Goal: Information Seeking & Learning: Find specific fact

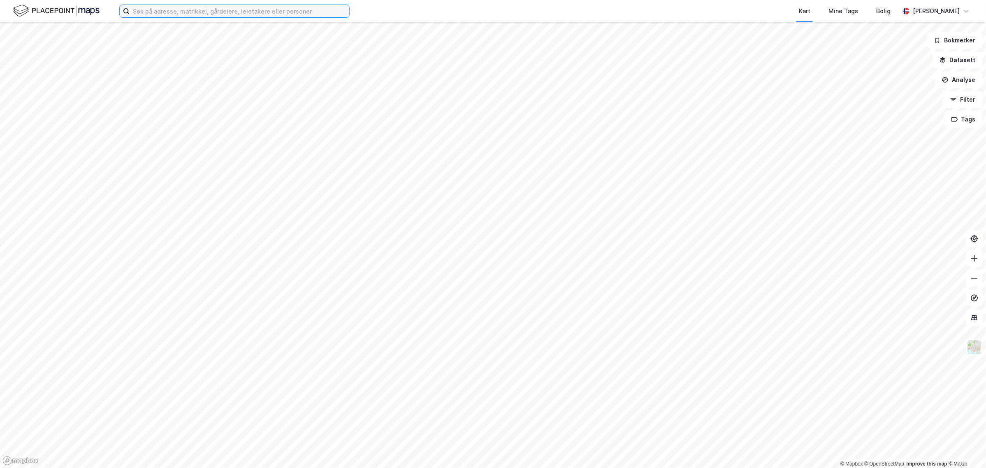
click at [252, 7] on input at bounding box center [240, 11] width 220 height 12
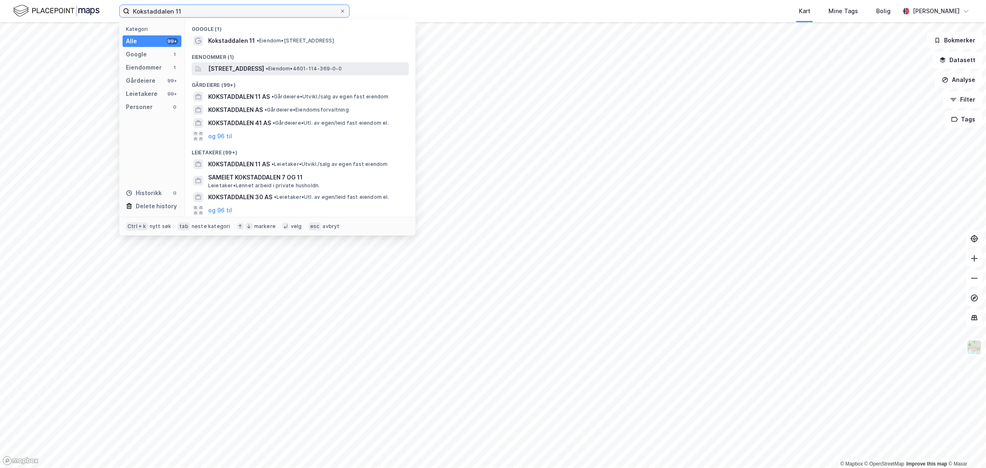
type input "Kokstaddalen 11"
click at [257, 68] on span "[STREET_ADDRESS]" at bounding box center [236, 69] width 56 height 10
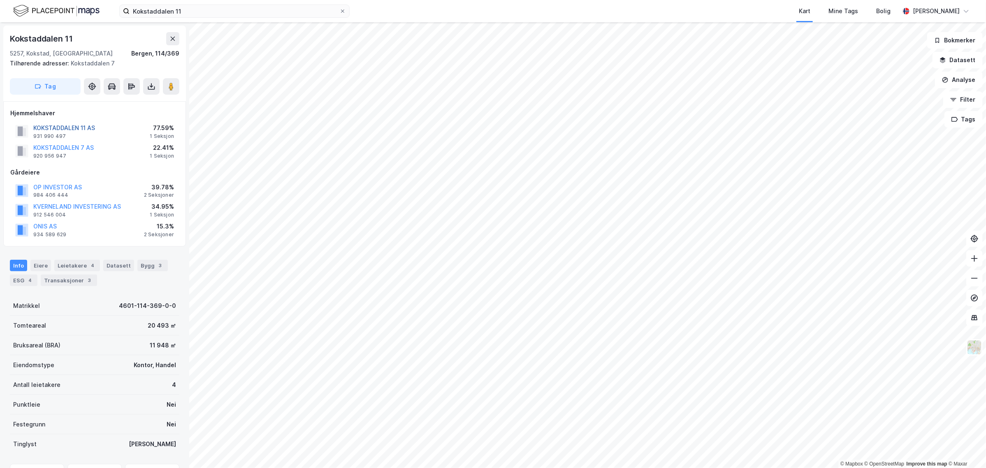
click at [0, 0] on button "KOKSTADDALEN 11 AS" at bounding box center [0, 0] width 0 height 0
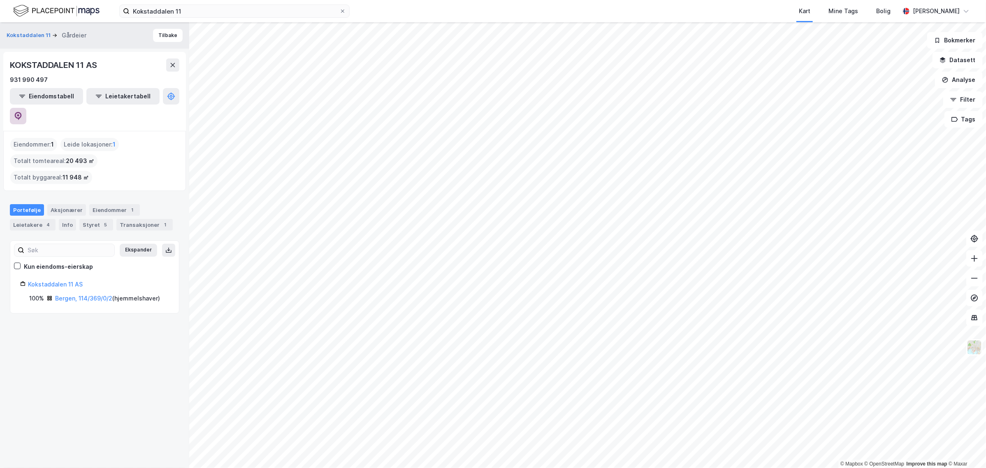
click at [22, 112] on icon at bounding box center [18, 116] width 8 height 8
click at [40, 33] on button "Kokstaddalen 11" at bounding box center [30, 35] width 46 height 8
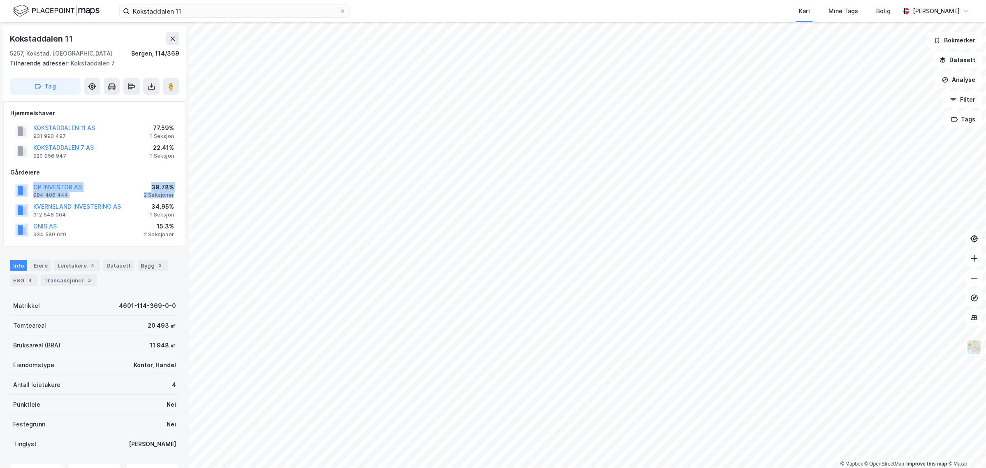
drag, startPoint x: 175, startPoint y: 197, endPoint x: 5, endPoint y: 183, distance: 170.0
click at [5, 183] on div "Hjemmelshaver KOKSTADDALEN 11 AS 931 990 497 77.59% 1 Seksjon [GEOGRAPHIC_DATA]…" at bounding box center [94, 173] width 183 height 145
click at [143, 174] on div "Gårdeiere" at bounding box center [94, 172] width 169 height 10
drag, startPoint x: 158, startPoint y: 171, endPoint x: 2, endPoint y: 167, distance: 156.3
click at [2, 167] on div "Kokstaddalen 11 5257, [GEOGRAPHIC_DATA], [GEOGRAPHIC_DATA], 114/369 Tilhørende …" at bounding box center [94, 244] width 189 height 445
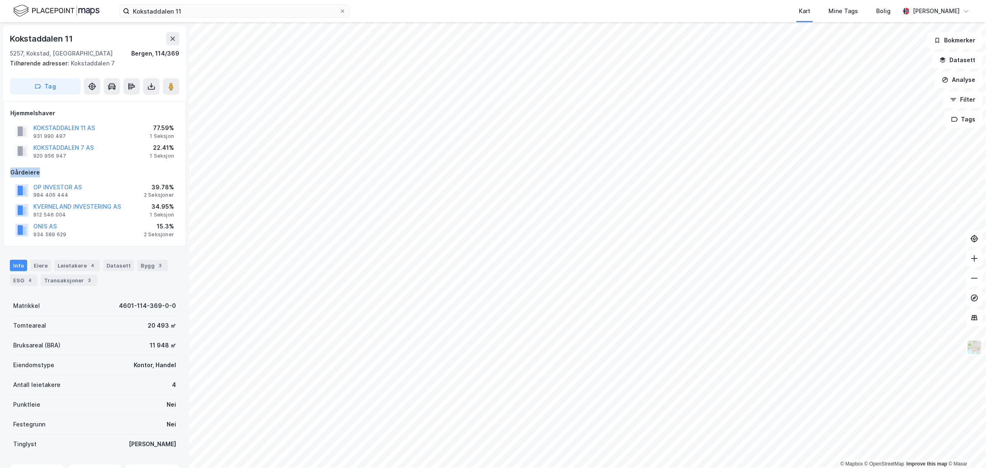
click at [6, 169] on div "Hjemmelshaver KOKSTADDALEN 11 AS 931 990 497 77.59% 1 Seksjon [GEOGRAPHIC_DATA]…" at bounding box center [94, 173] width 183 height 145
drag, startPoint x: 5, startPoint y: 171, endPoint x: 179, endPoint y: 238, distance: 185.9
click at [179, 238] on div "Hjemmelshaver KOKSTADDALEN 11 AS 931 990 497 77.59% 1 Seksjon [GEOGRAPHIC_DATA]…" at bounding box center [94, 173] width 183 height 145
click at [179, 235] on div "Hjemmelshaver KOKSTADDALEN 11 AS 931 990 497 77.59% 1 Seksjon [GEOGRAPHIC_DATA]…" at bounding box center [94, 173] width 183 height 145
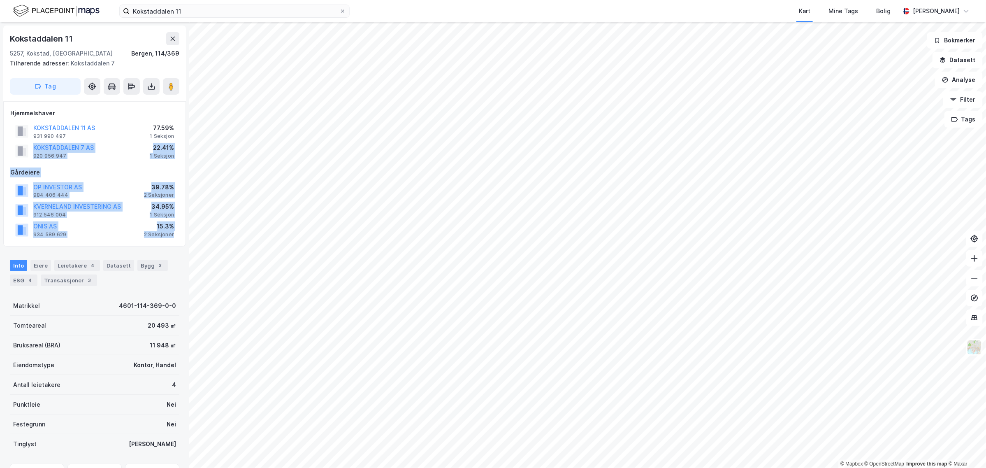
drag, startPoint x: 176, startPoint y: 232, endPoint x: 13, endPoint y: 150, distance: 182.5
click at [13, 150] on div "Hjemmelshaver KOKSTADDALEN 11 AS 931 990 497 77.59% 1 Seksjon [GEOGRAPHIC_DATA]…" at bounding box center [94, 173] width 169 height 131
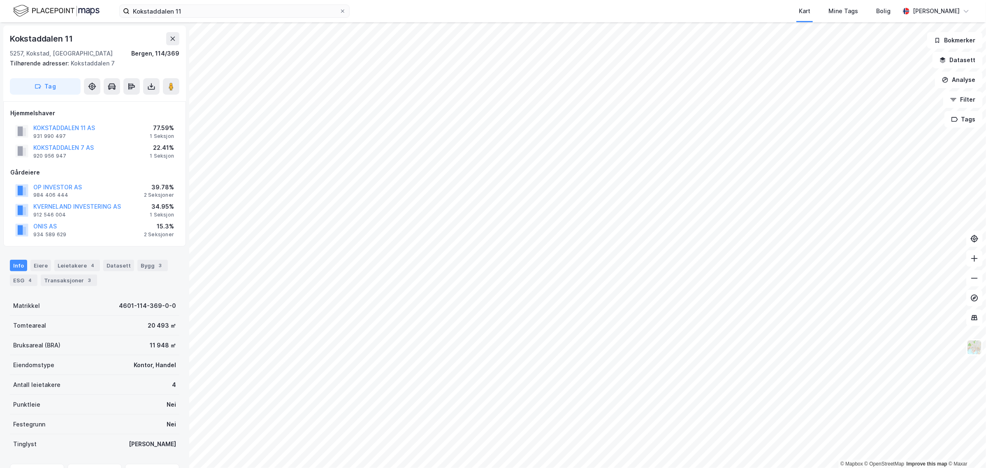
click at [5, 155] on div "Hjemmelshaver KOKSTADDALEN 11 AS 931 990 497 77.59% 1 Seksjon [GEOGRAPHIC_DATA]…" at bounding box center [94, 173] width 183 height 145
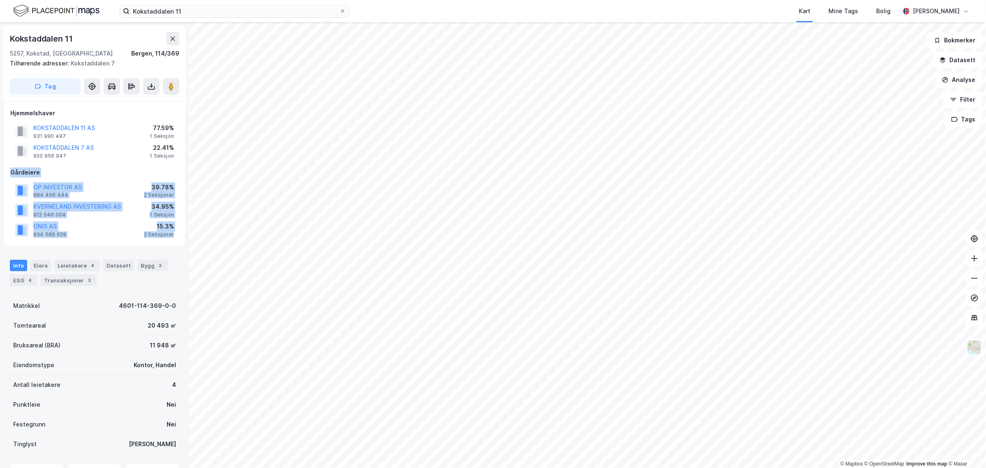
drag, startPoint x: 5, startPoint y: 168, endPoint x: 178, endPoint y: 238, distance: 186.4
click at [178, 238] on div "Hjemmelshaver KOKSTADDALEN 11 AS 931 990 497 77.59% 1 Seksjon [GEOGRAPHIC_DATA]…" at bounding box center [94, 173] width 183 height 145
click at [177, 233] on div "ONIS AS 934 589 629 15.3% 2 Seksjoner" at bounding box center [94, 230] width 169 height 20
drag, startPoint x: 176, startPoint y: 235, endPoint x: 3, endPoint y: 166, distance: 186.0
click at [3, 166] on div "Hjemmelshaver KOKSTADDALEN 11 AS 931 990 497 77.59% 1 Seksjon [GEOGRAPHIC_DATA]…" at bounding box center [94, 173] width 183 height 145
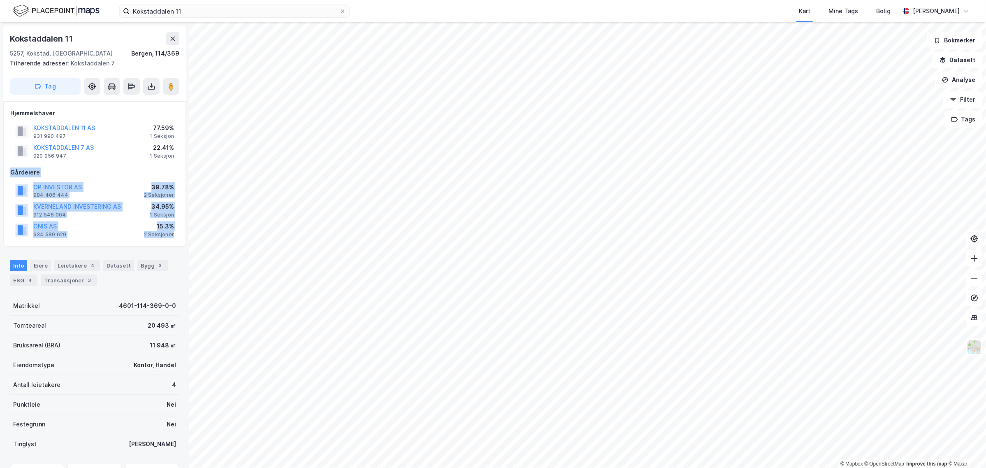
click at [5, 173] on div "Hjemmelshaver KOKSTADDALEN 11 AS 931 990 497 77.59% 1 Seksjon [GEOGRAPHIC_DATA]…" at bounding box center [94, 173] width 183 height 145
drag, startPoint x: 7, startPoint y: 169, endPoint x: 177, endPoint y: 236, distance: 183.3
click at [177, 236] on div "Hjemmelshaver KOKSTADDALEN 11 AS 931 990 497 77.59% 1 Seksjon [GEOGRAPHIC_DATA]…" at bounding box center [94, 173] width 183 height 145
click at [177, 235] on div "ONIS AS 934 589 629 15.3% 2 Seksjoner" at bounding box center [94, 230] width 169 height 20
drag, startPoint x: 177, startPoint y: 234, endPoint x: 7, endPoint y: 169, distance: 182.5
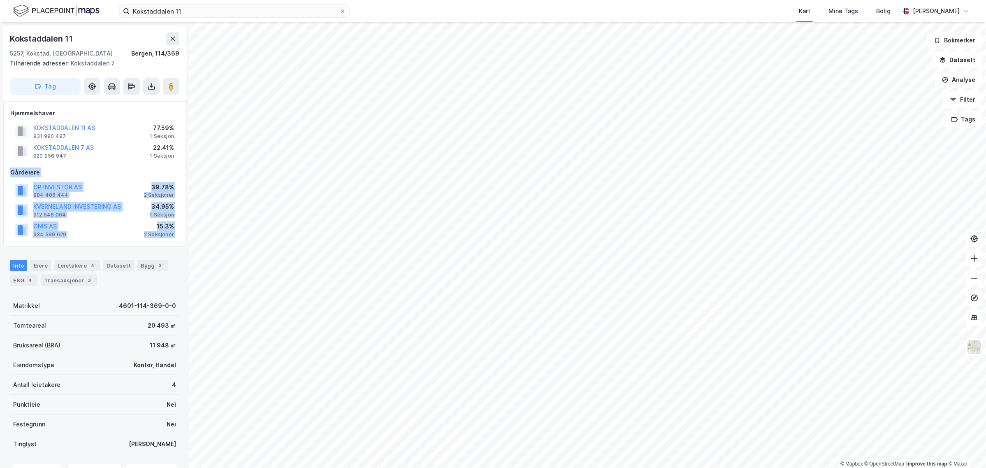
click at [7, 168] on div "Hjemmelshaver KOKSTADDALEN 11 AS 931 990 497 77.59% 1 Seksjon [GEOGRAPHIC_DATA]…" at bounding box center [94, 173] width 183 height 145
click at [7, 171] on div "Hjemmelshaver KOKSTADDALEN 11 AS 931 990 497 77.59% 1 Seksjon [GEOGRAPHIC_DATA]…" at bounding box center [94, 173] width 183 height 145
drag, startPoint x: 7, startPoint y: 172, endPoint x: 178, endPoint y: 235, distance: 182.6
click at [178, 235] on div "Hjemmelshaver KOKSTADDALEN 11 AS 931 990 497 77.59% 1 Seksjon [GEOGRAPHIC_DATA]…" at bounding box center [94, 173] width 183 height 145
click at [130, 234] on div "ONIS AS 934 589 629 15.3% 2 Seksjoner" at bounding box center [94, 230] width 169 height 20
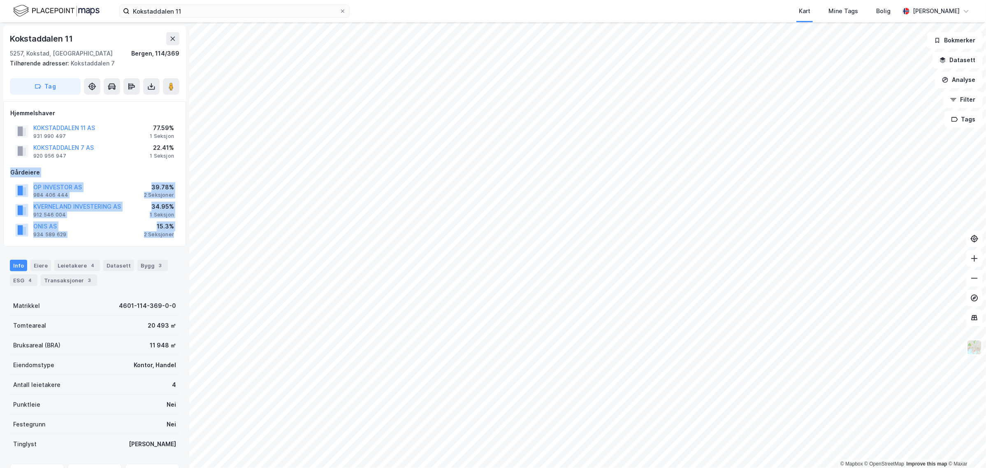
drag, startPoint x: 177, startPoint y: 234, endPoint x: 6, endPoint y: 174, distance: 181.1
click at [6, 174] on div "Hjemmelshaver KOKSTADDALEN 11 AS 931 990 497 77.59% 1 Seksjon [GEOGRAPHIC_DATA]…" at bounding box center [94, 173] width 183 height 145
click at [135, 176] on div "Gårdeiere" at bounding box center [94, 172] width 169 height 10
click at [120, 167] on div "Gårdeiere" at bounding box center [94, 172] width 169 height 10
click at [49, 174] on div "Gårdeiere" at bounding box center [94, 172] width 169 height 10
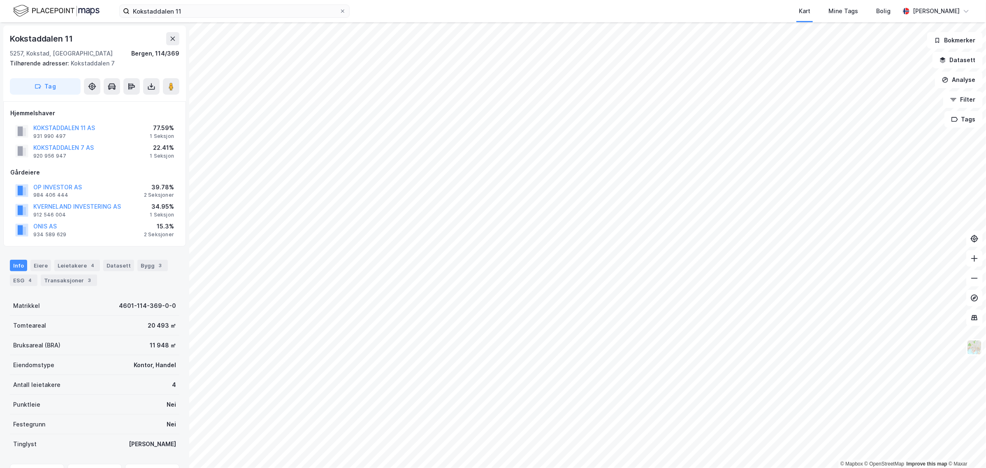
drag, startPoint x: 27, startPoint y: 172, endPoint x: 14, endPoint y: 171, distance: 13.6
click at [26, 172] on div "Gårdeiere" at bounding box center [94, 172] width 169 height 10
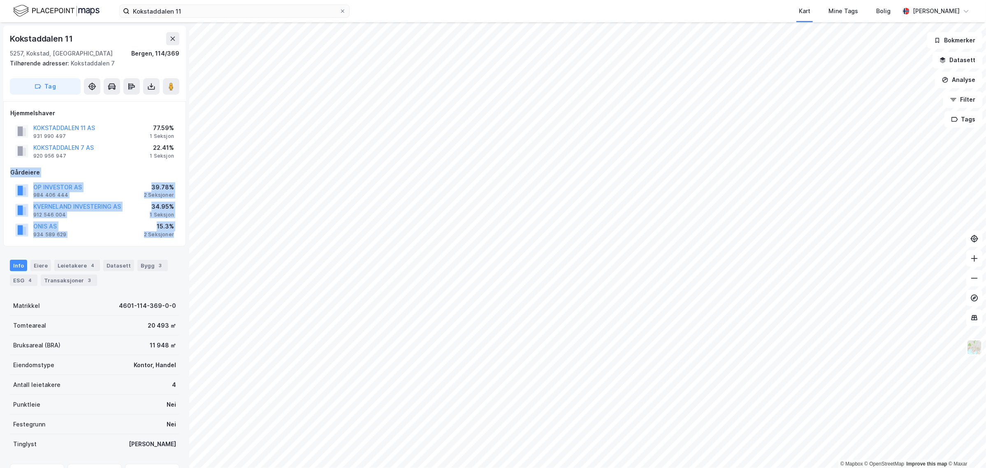
drag, startPoint x: 11, startPoint y: 171, endPoint x: 176, endPoint y: 233, distance: 176.5
click at [176, 233] on div "Gårdeiere OP INVESTOR AS 984 406 444 39.78% 2 Seksjoner KVERNELAND INVESTERING …" at bounding box center [94, 203] width 169 height 72
click at [0, 0] on button "KOKSTADDALEN 11 AS" at bounding box center [0, 0] width 0 height 0
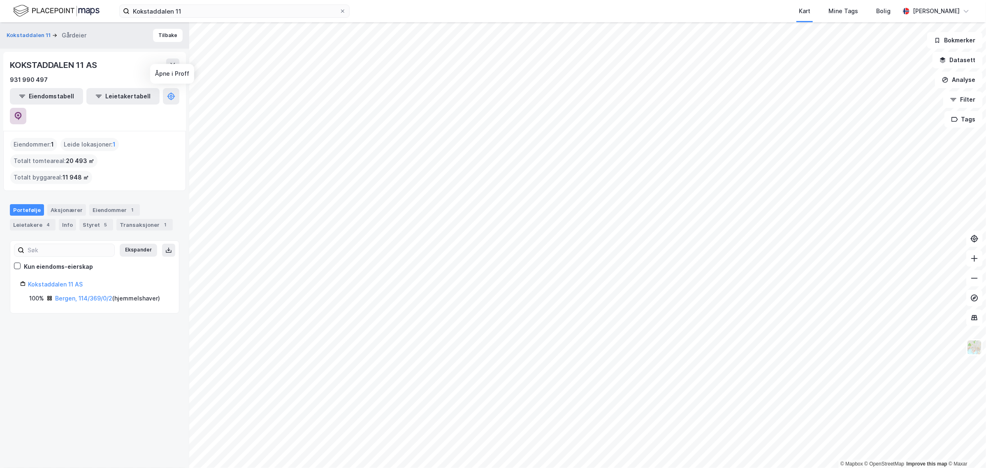
click at [22, 112] on icon at bounding box center [18, 116] width 8 height 8
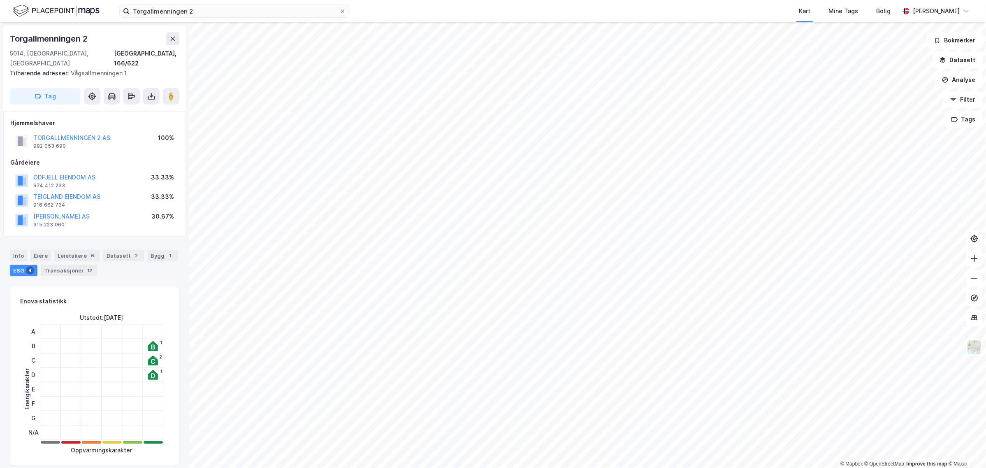
scroll to position [103, 0]
